Goal: Transaction & Acquisition: Purchase product/service

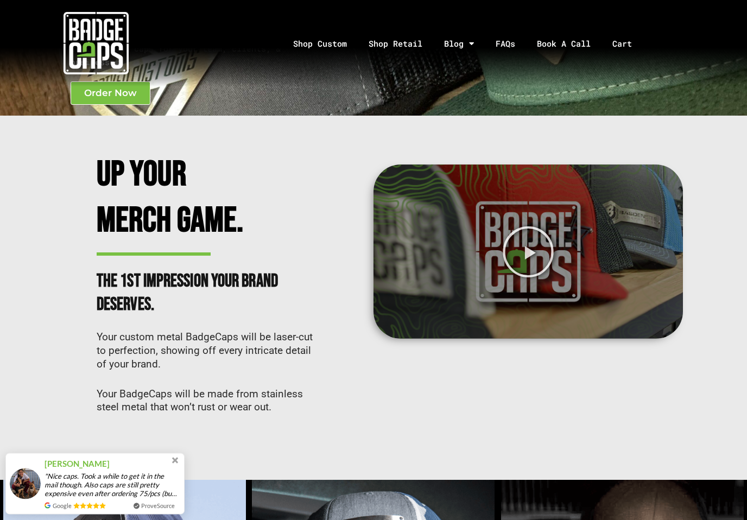
scroll to position [195, 0]
click at [535, 246] on icon "Play Video" at bounding box center [527, 251] width 53 height 53
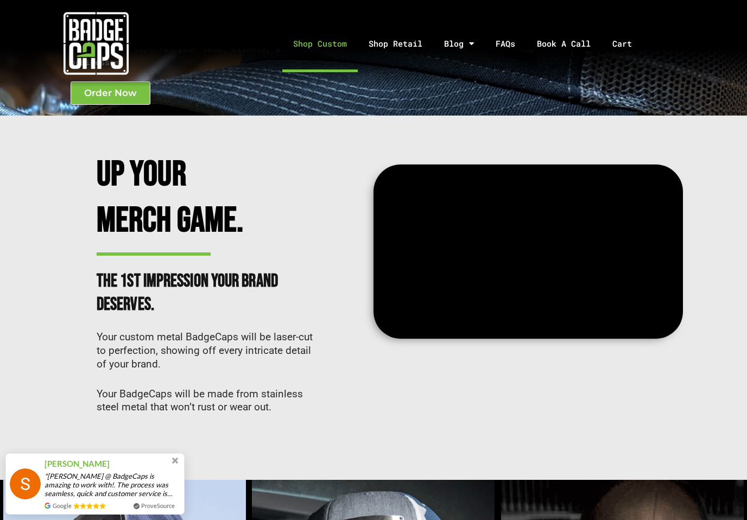
click at [327, 40] on link "Shop Custom" at bounding box center [319, 43] width 75 height 57
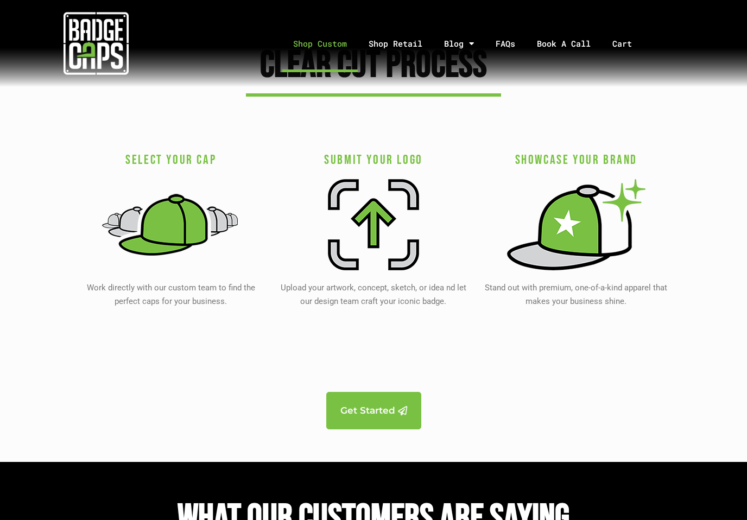
scroll to position [2096, 0]
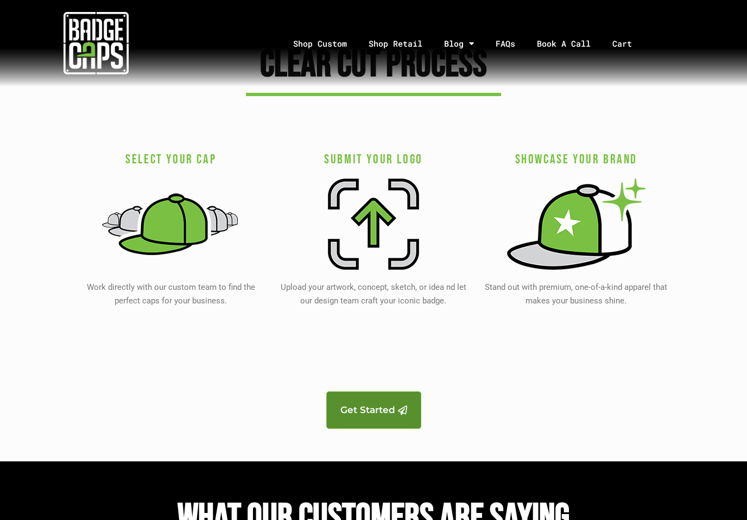
click at [389, 406] on span "Get Started" at bounding box center [367, 410] width 55 height 9
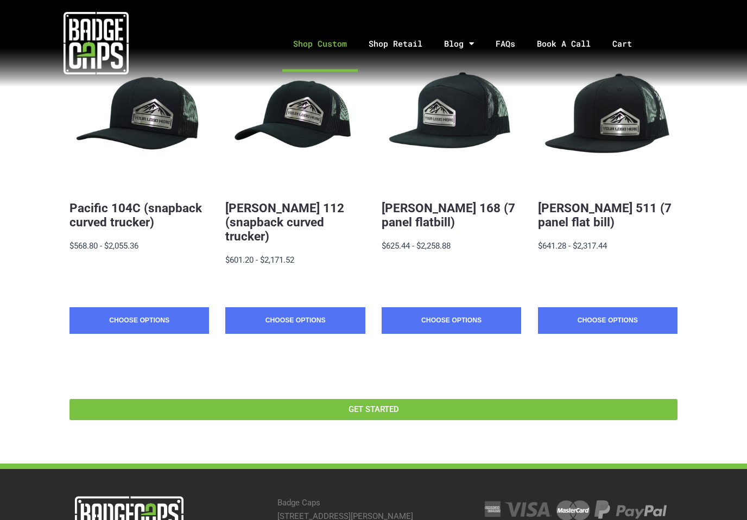
scroll to position [239, 0]
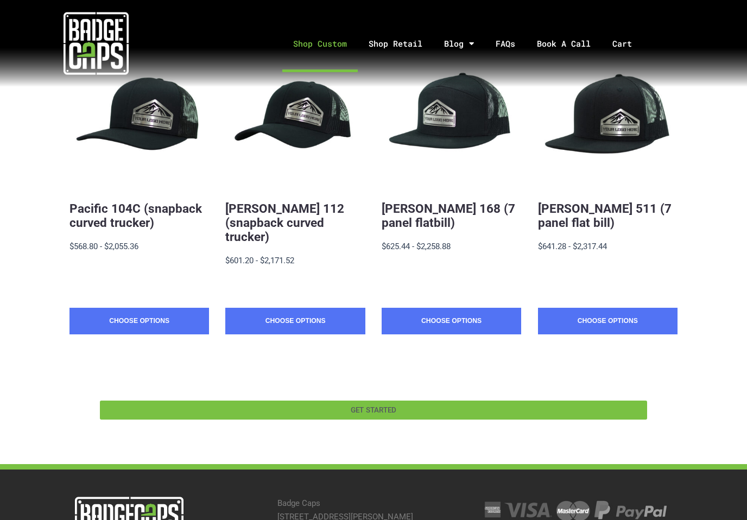
click at [640, 400] on link "GET STARTED" at bounding box center [373, 409] width 547 height 19
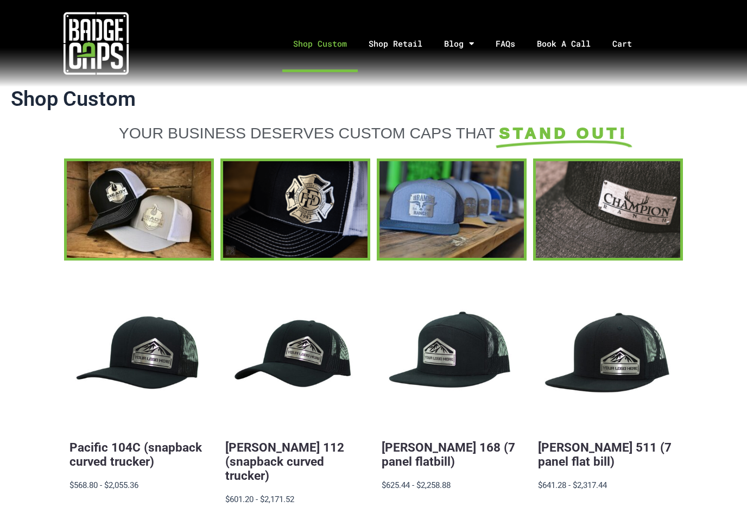
scroll to position [256, 0]
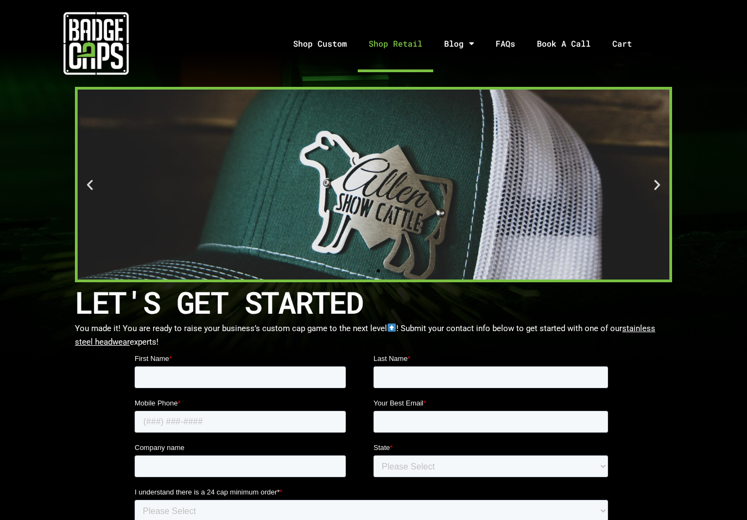
click at [402, 42] on link "Shop Retail" at bounding box center [395, 43] width 75 height 57
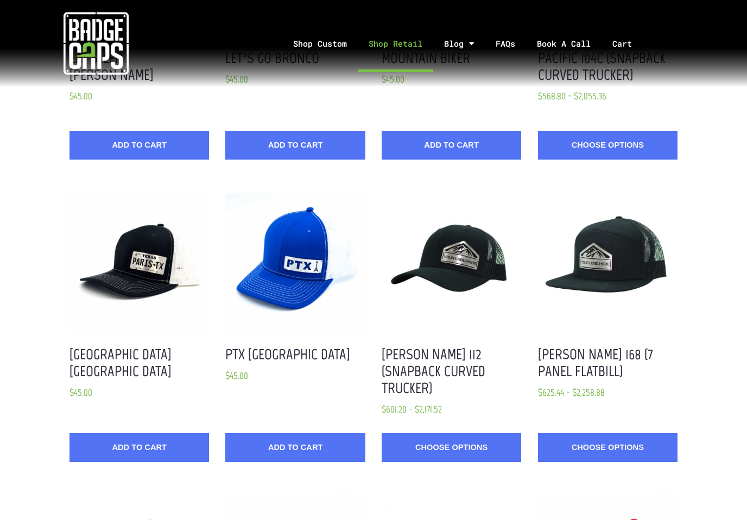
scroll to position [505, 0]
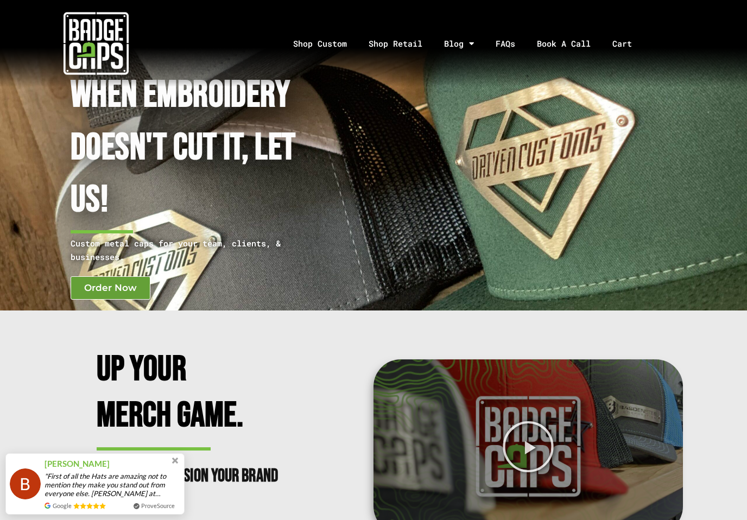
click at [92, 288] on span "Order Now" at bounding box center [110, 287] width 53 height 9
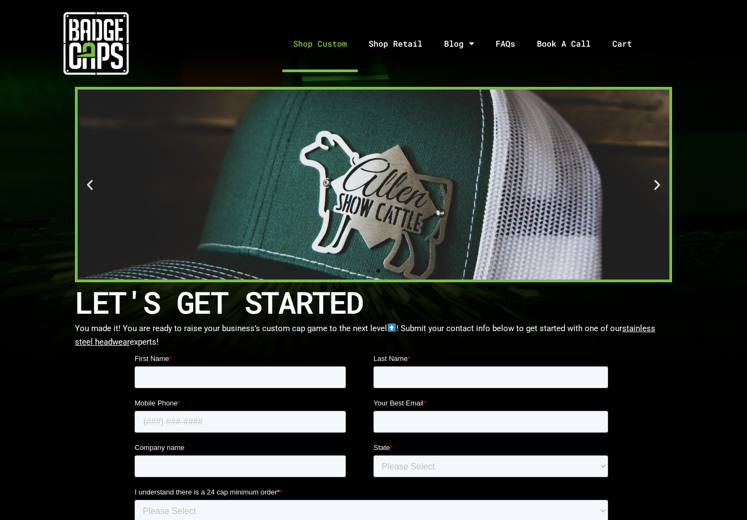
click at [336, 43] on link "Shop Custom" at bounding box center [319, 43] width 75 height 57
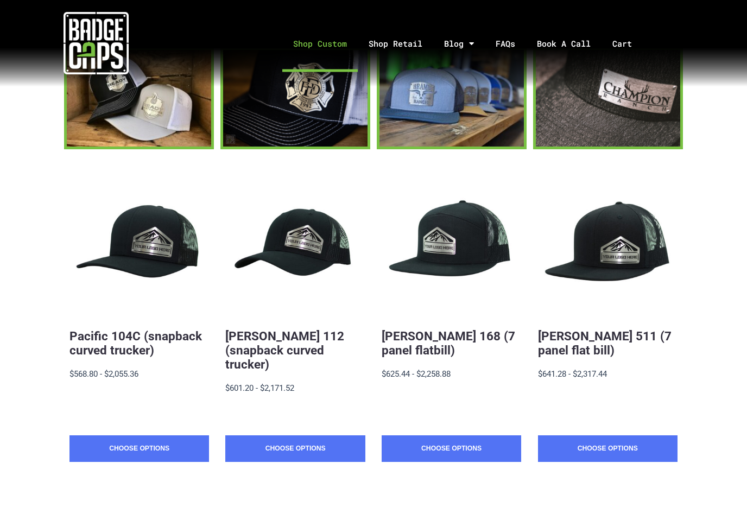
scroll to position [111, 0]
click at [601, 340] on link "[PERSON_NAME] 511 (7 panel flat bill)" at bounding box center [604, 343] width 133 height 28
